Goal: Check status: Check status

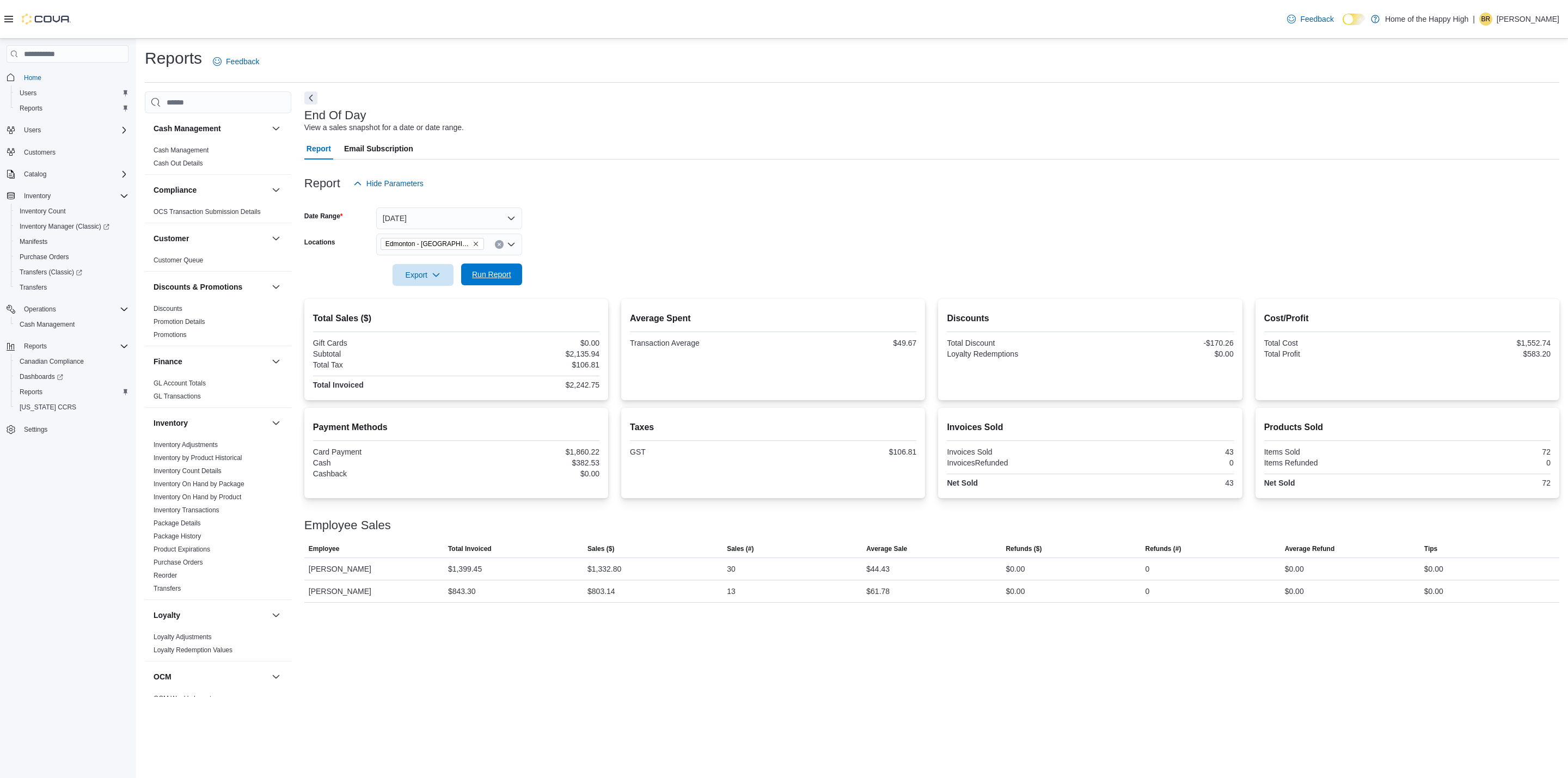
scroll to position [386, 0]
click at [477, 275] on span "Run Report" at bounding box center [491, 274] width 39 height 11
click at [487, 270] on span "Run Report" at bounding box center [491, 274] width 39 height 11
click at [484, 282] on span "Run Report" at bounding box center [491, 274] width 48 height 22
click at [497, 273] on span "Run Report" at bounding box center [491, 274] width 39 height 11
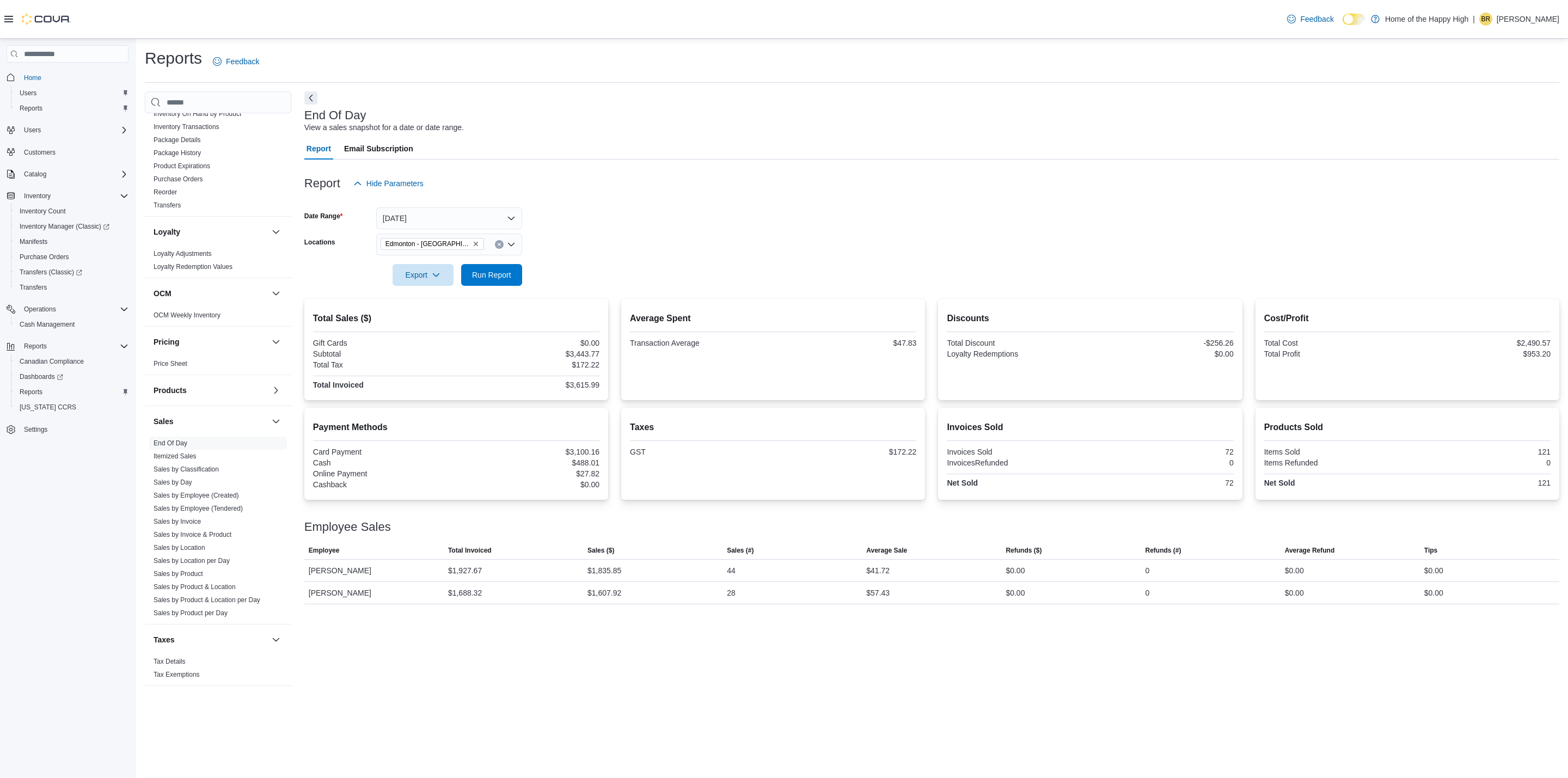
click at [548, 282] on form "Date Range [DATE] Locations [GEOGRAPHIC_DATA] - [GEOGRAPHIC_DATA] - Fire & Flow…" at bounding box center [931, 240] width 1255 height 91
click at [502, 279] on span "Run Report" at bounding box center [491, 274] width 39 height 11
click at [497, 276] on span "Run Report" at bounding box center [491, 274] width 39 height 11
drag, startPoint x: 482, startPoint y: 276, endPoint x: 490, endPoint y: 271, distance: 9.4
click at [481, 275] on span "Run Report" at bounding box center [491, 274] width 39 height 11
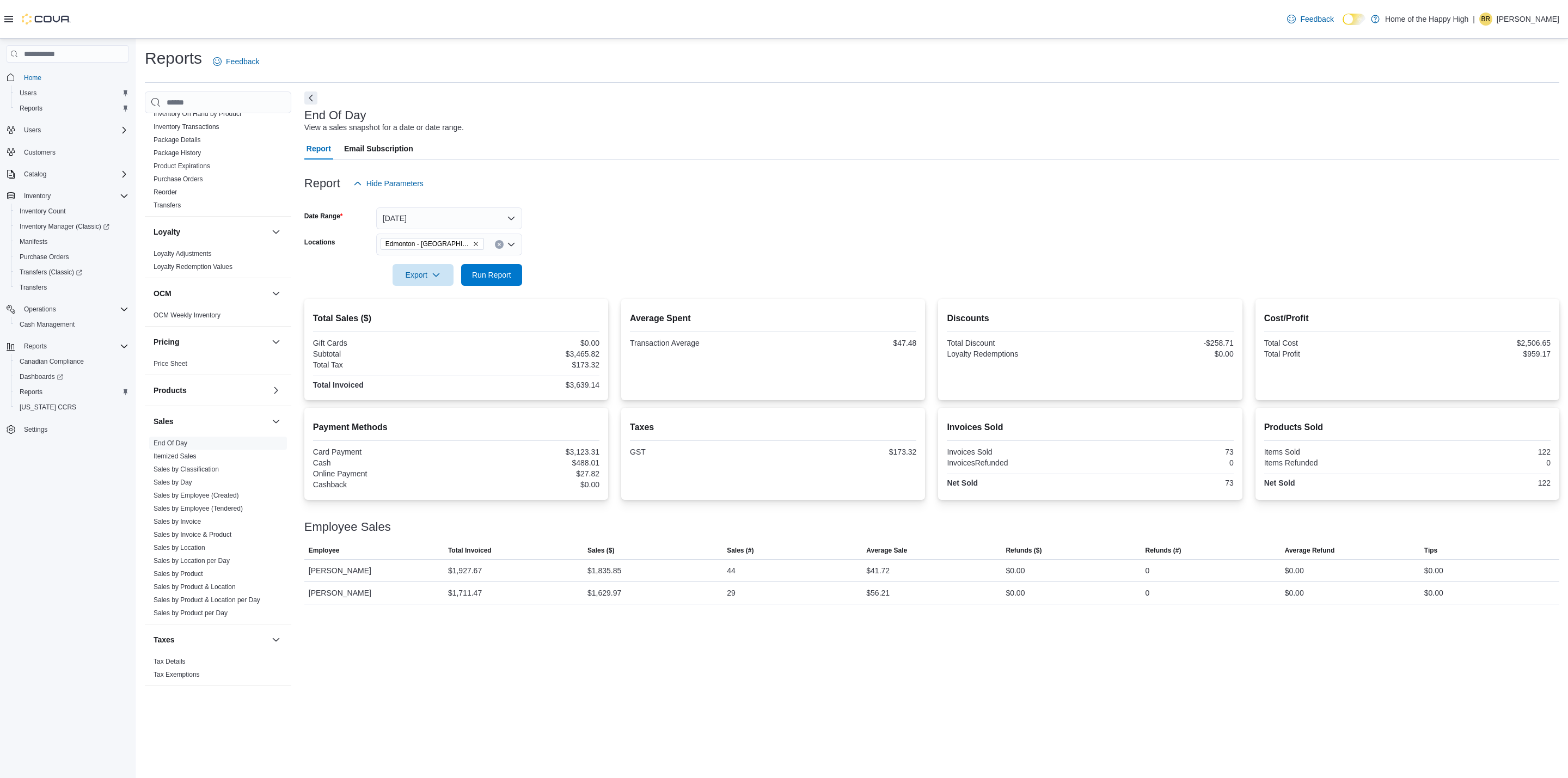
click at [579, 143] on div "Report Email Subscription" at bounding box center [931, 148] width 1255 height 22
click at [559, 87] on div "Reports Feedback Cash Management Cash Management Cash Out Details Compliance OC…" at bounding box center [852, 371] width 1415 height 649
